Goal: Information Seeking & Learning: Learn about a topic

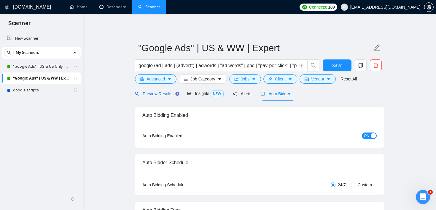
click at [157, 95] on span "Preview Results" at bounding box center [156, 94] width 43 height 5
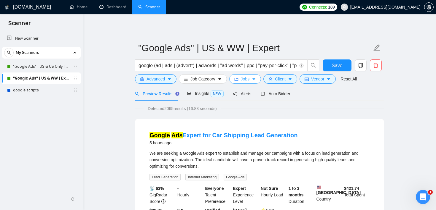
click at [246, 76] on span "Jobs" at bounding box center [245, 79] width 9 height 7
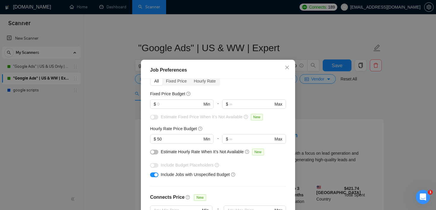
scroll to position [31, 0]
click at [304, 91] on div "Job Preferences Budget Project Type All Fixed Price Hourly Rate Fixed Price Bud…" at bounding box center [218, 105] width 436 height 210
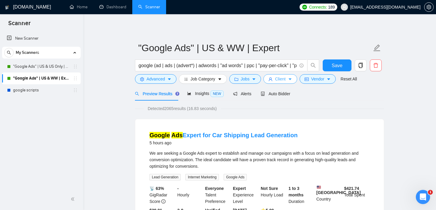
click at [291, 79] on icon "caret-down" at bounding box center [289, 80] width 3 height 2
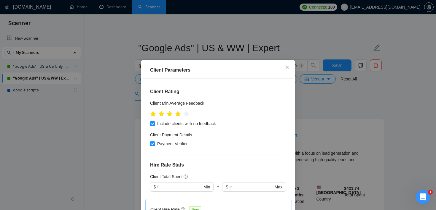
scroll to position [69, 0]
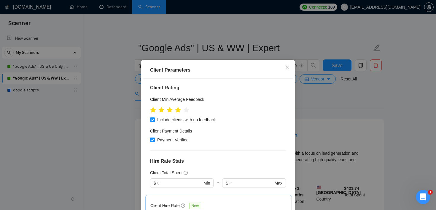
click at [313, 104] on div "Client Parameters Client Location Include Client Countries [GEOGRAPHIC_DATA] Ex…" at bounding box center [218, 105] width 436 height 210
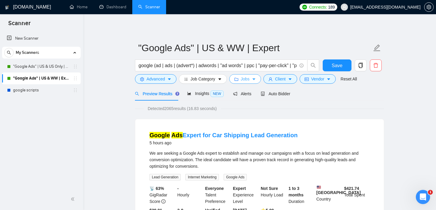
click at [244, 81] on span "Jobs" at bounding box center [245, 79] width 9 height 7
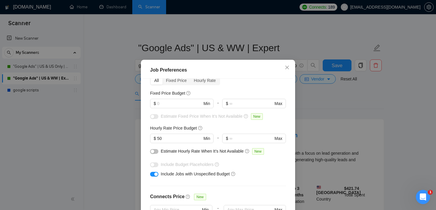
click at [311, 107] on div "Job Preferences Budget Project Type All Fixed Price Hourly Rate Fixed Price Bud…" at bounding box center [218, 105] width 436 height 210
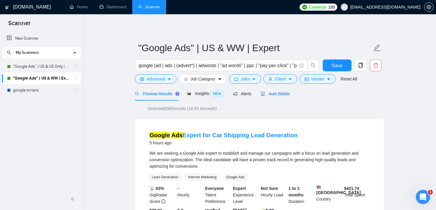
click at [280, 93] on span "Auto Bidder" at bounding box center [274, 94] width 29 height 5
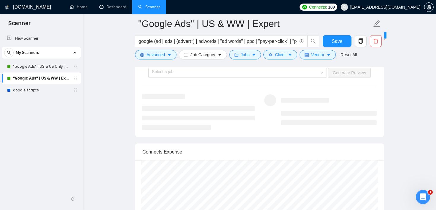
scroll to position [1179, 0]
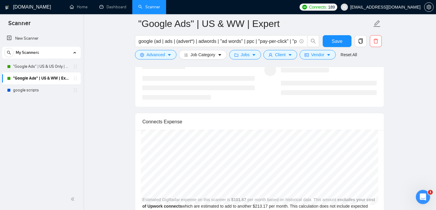
scroll to position [1212, 0]
click at [42, 95] on link "google scripts" at bounding box center [41, 90] width 56 height 12
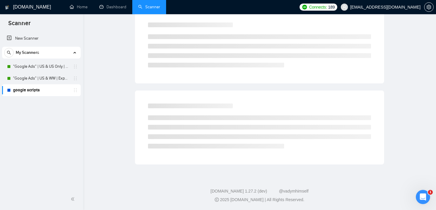
scroll to position [6, 0]
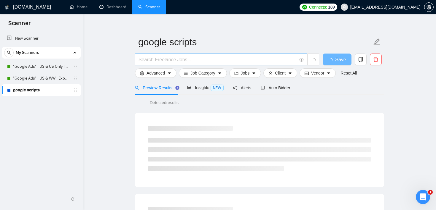
click at [167, 62] on input "text" at bounding box center [217, 59] width 158 height 7
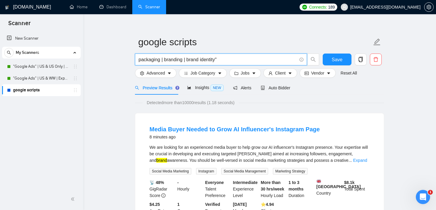
click at [187, 58] on input "packaging | branding | brand identity"" at bounding box center [217, 59] width 158 height 7
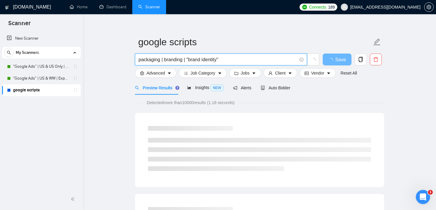
click at [224, 58] on input "packaging | branding | "brand identity"" at bounding box center [217, 59] width 158 height 7
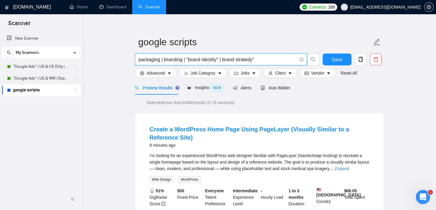
click at [254, 59] on input "packaging | branding | "brand identity" | brand stratedy"" at bounding box center [217, 59] width 158 height 7
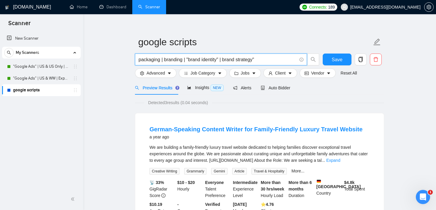
click at [226, 60] on input "packaging | branding | "brand identity" | brand strategy"" at bounding box center [217, 59] width 158 height 7
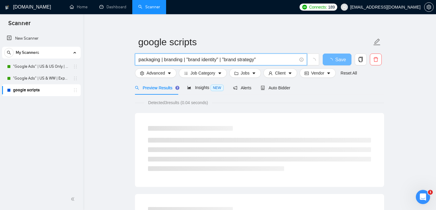
click at [270, 60] on input "packaging | branding | "brand identity" | "brand strategy"" at bounding box center [217, 59] width 158 height 7
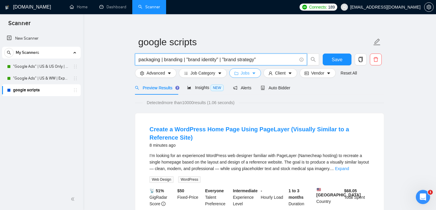
type input "packaging | branding | "brand identity" | "brand strategy""
click at [253, 71] on button "Jobs" at bounding box center [245, 72] width 32 height 9
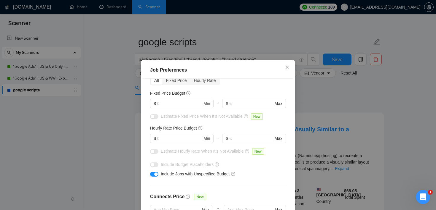
click at [156, 176] on div "button" at bounding box center [156, 175] width 4 height 4
click at [174, 104] on input "text" at bounding box center [179, 103] width 45 height 7
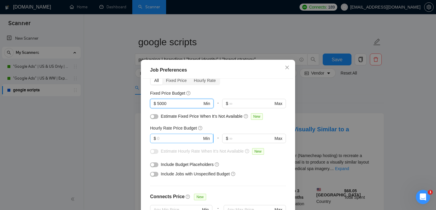
type input "5000"
click at [160, 138] on input "text" at bounding box center [179, 138] width 45 height 7
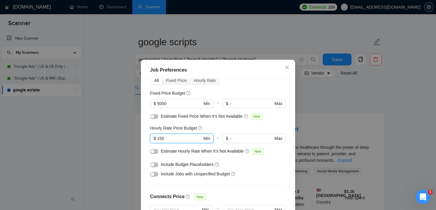
type input "150"
click at [154, 150] on button "button" at bounding box center [154, 151] width 8 height 5
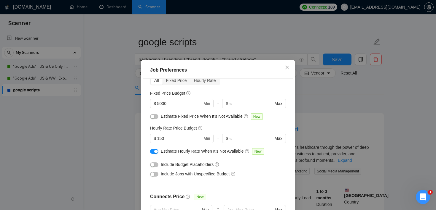
click at [156, 118] on button "button" at bounding box center [154, 116] width 8 height 5
click at [214, 92] on div "Fixed Price Budget" at bounding box center [218, 93] width 136 height 7
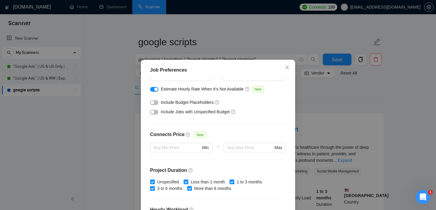
scroll to position [187, 0]
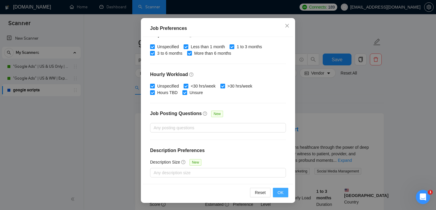
click at [278, 193] on span "OK" at bounding box center [280, 193] width 6 height 7
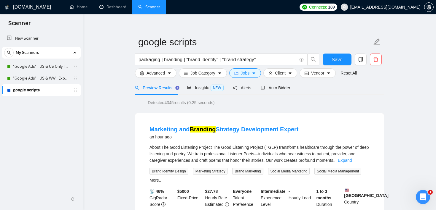
scroll to position [17, 0]
click at [281, 83] on div "Auto Bidder" at bounding box center [274, 88] width 29 height 14
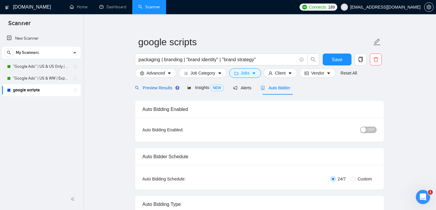
click at [168, 88] on span "Preview Results" at bounding box center [156, 88] width 43 height 5
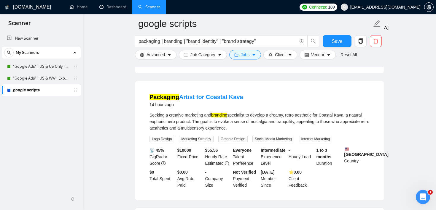
scroll to position [851, 0]
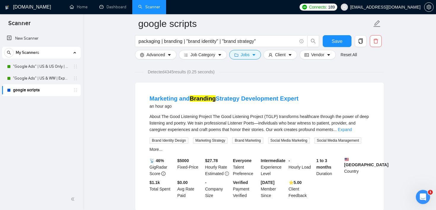
scroll to position [0, 0]
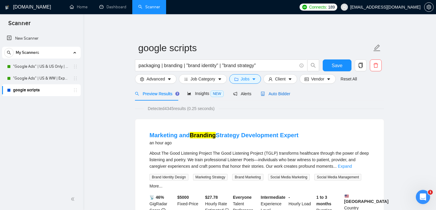
click at [283, 92] on span "Auto Bidder" at bounding box center [274, 94] width 29 height 5
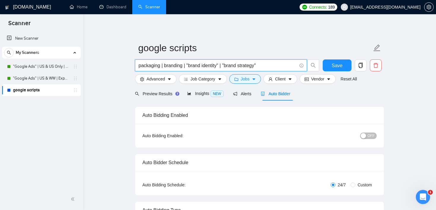
click at [196, 68] on input "packaging | branding | "brand identity" | "brand strategy"" at bounding box center [217, 65] width 158 height 7
click at [266, 66] on input "packaging | branding | "brand identity" | "brand strategy"" at bounding box center [217, 65] width 158 height 7
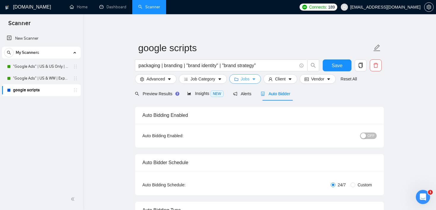
click at [256, 80] on icon "caret-down" at bounding box center [254, 79] width 4 height 4
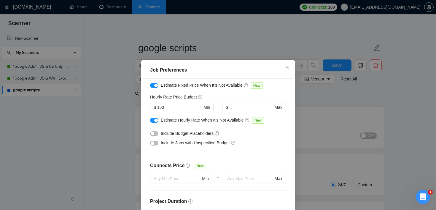
scroll to position [54, 0]
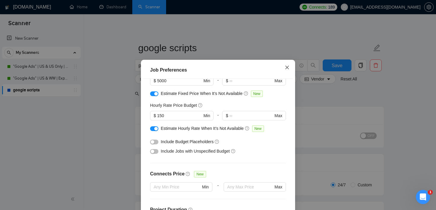
click at [289, 71] on span "Close" at bounding box center [287, 68] width 16 height 16
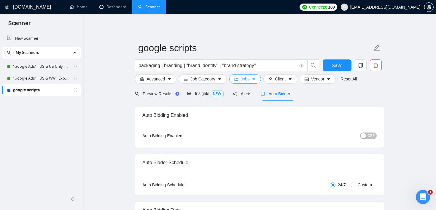
click at [249, 78] on span "Jobs" at bounding box center [245, 79] width 9 height 7
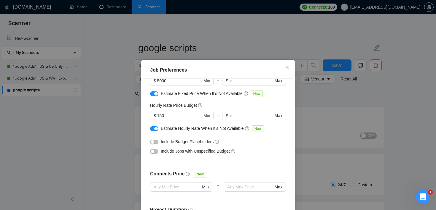
click at [338, 108] on div "Job Preferences Budget Project Type All Fixed Price Hourly Rate Fixed Price Bud…" at bounding box center [218, 105] width 436 height 210
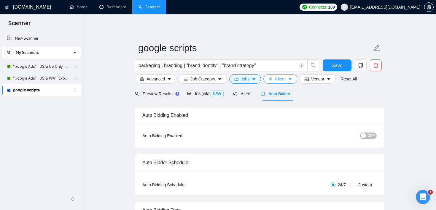
click at [283, 77] on span "Client" at bounding box center [280, 79] width 11 height 7
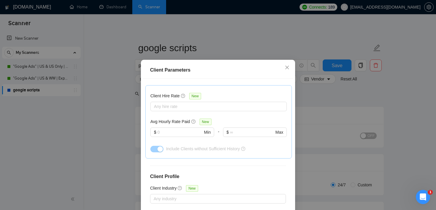
scroll to position [180, 0]
click at [181, 132] on input "text" at bounding box center [179, 132] width 45 height 7
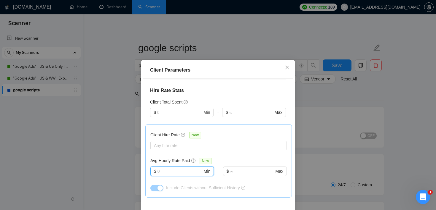
scroll to position [135, 0]
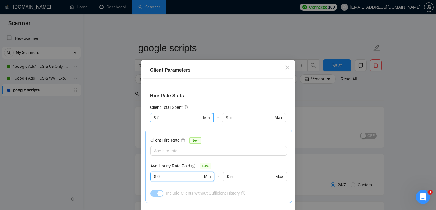
click at [182, 117] on input "text" at bounding box center [179, 118] width 45 height 7
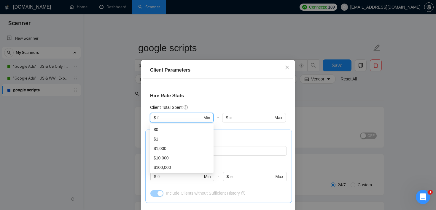
click at [208, 94] on h4 "Hire Rate Stats" at bounding box center [218, 95] width 136 height 7
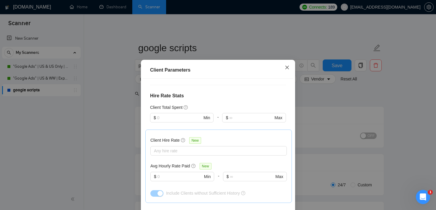
click at [287, 70] on icon "close" at bounding box center [286, 67] width 5 height 5
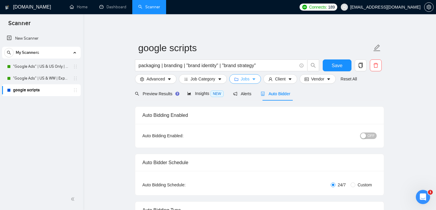
click at [247, 81] on span "Jobs" at bounding box center [245, 79] width 9 height 7
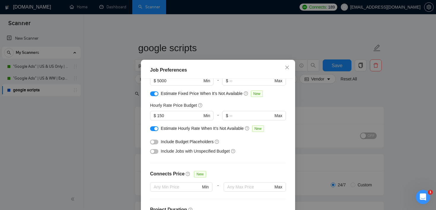
click at [154, 142] on div "button" at bounding box center [153, 142] width 4 height 4
click at [154, 151] on div "button" at bounding box center [153, 152] width 4 height 4
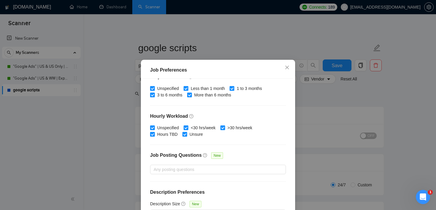
scroll to position [42, 0]
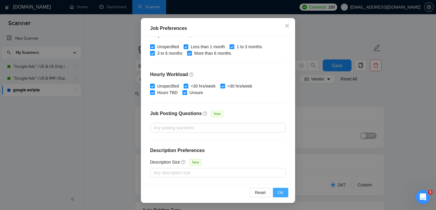
click at [285, 194] on button "OK" at bounding box center [280, 192] width 15 height 9
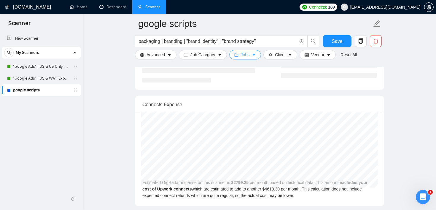
scroll to position [1231, 0]
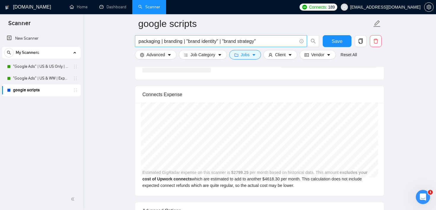
click at [266, 40] on input "packaging | branding | "brand identity" | "brand strategy"" at bounding box center [217, 41] width 158 height 7
click at [252, 57] on button "Jobs" at bounding box center [245, 54] width 32 height 9
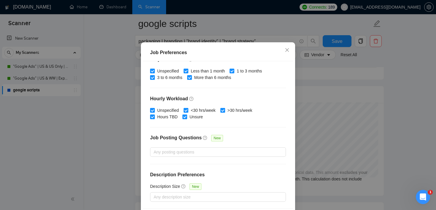
scroll to position [0, 0]
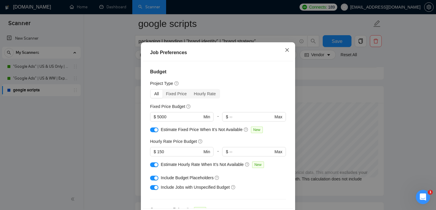
click at [285, 52] on icon "close" at bounding box center [286, 50] width 5 height 5
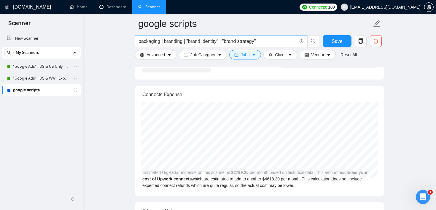
click at [177, 37] on span "packaging | branding | "brand identity" | "brand strategy"" at bounding box center [221, 41] width 172 height 12
click at [171, 39] on input "packaging | branding | "brand identity" | "brand strategy"" at bounding box center [217, 41] width 158 height 7
click at [254, 57] on icon "caret-down" at bounding box center [254, 55] width 4 height 4
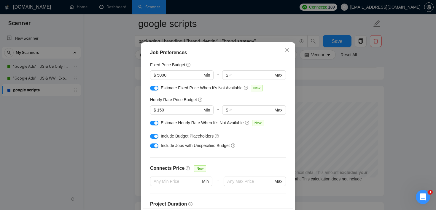
scroll to position [42, 0]
click at [153, 139] on button "button" at bounding box center [154, 136] width 8 height 5
click at [153, 148] on button "button" at bounding box center [154, 145] width 8 height 5
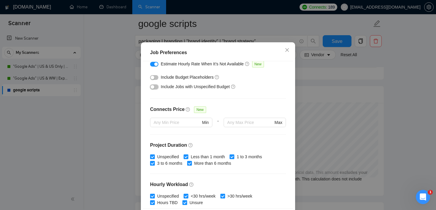
scroll to position [187, 0]
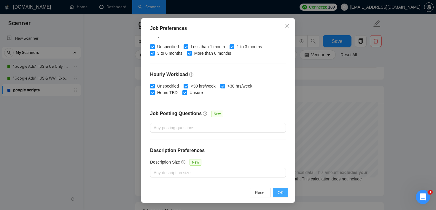
click at [279, 194] on span "OK" at bounding box center [280, 193] width 6 height 7
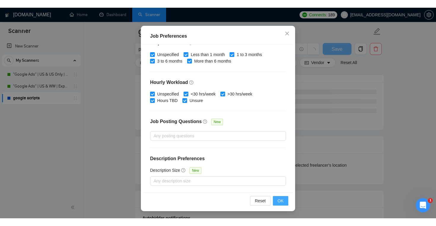
scroll to position [17, 0]
